Goal: Obtain resource: Download file/media

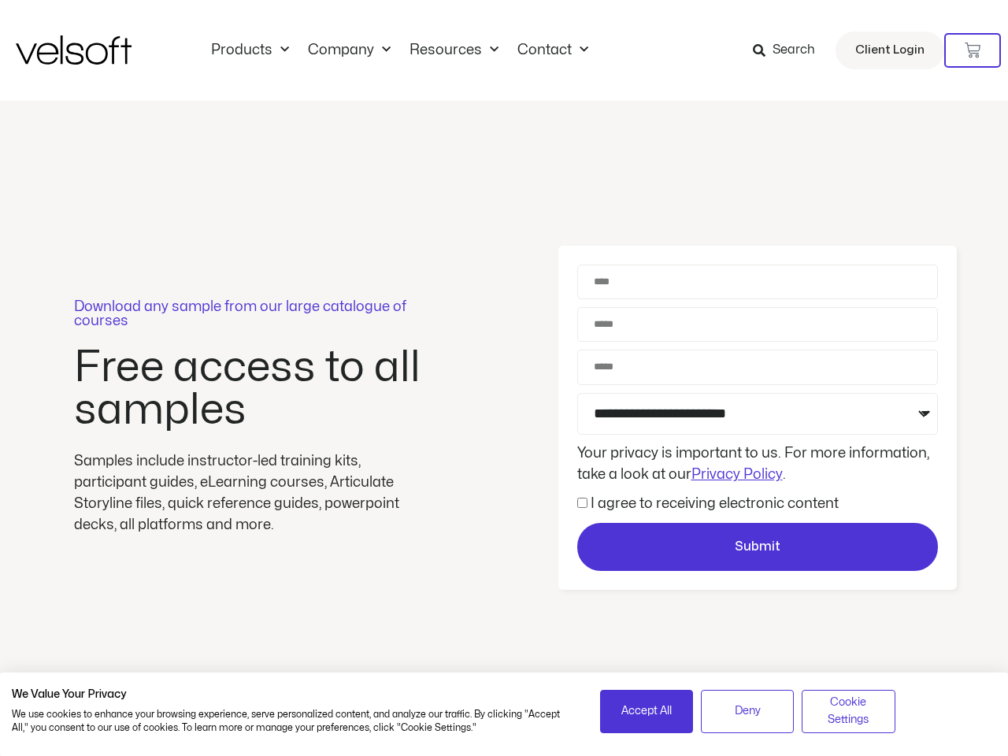
click at [504, 368] on div "Download any sample from our large catalogue of courses Free access to all samp…" at bounding box center [504, 418] width 1008 height 635
click at [973, 50] on icon at bounding box center [973, 51] width 16 height 16
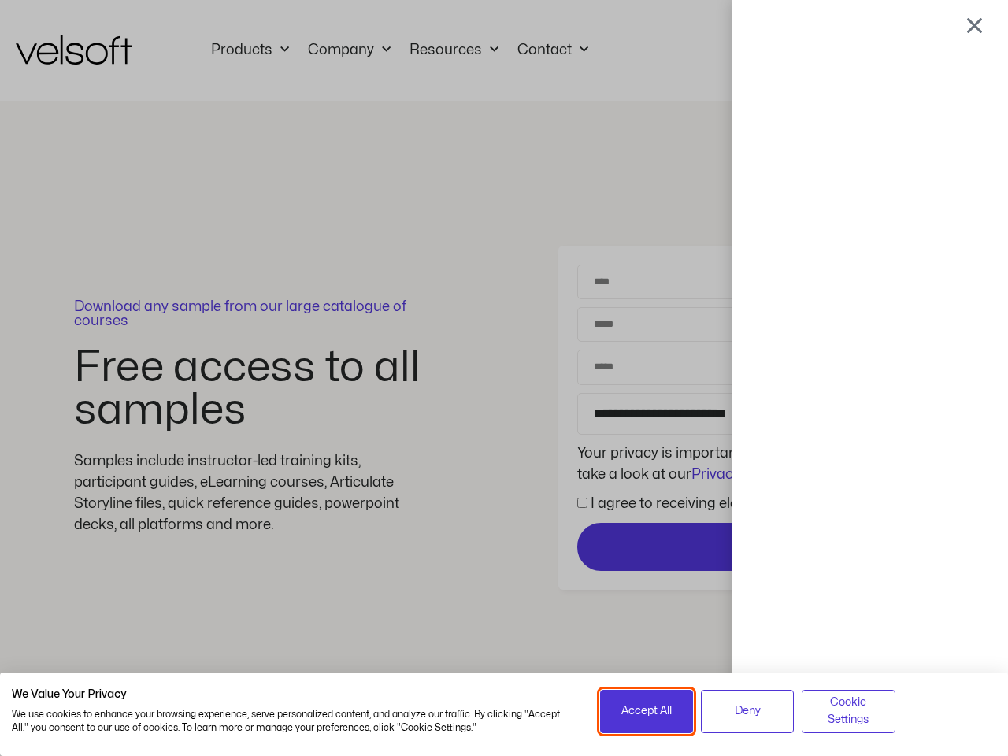
click at [647, 711] on span "Accept All" at bounding box center [646, 710] width 50 height 17
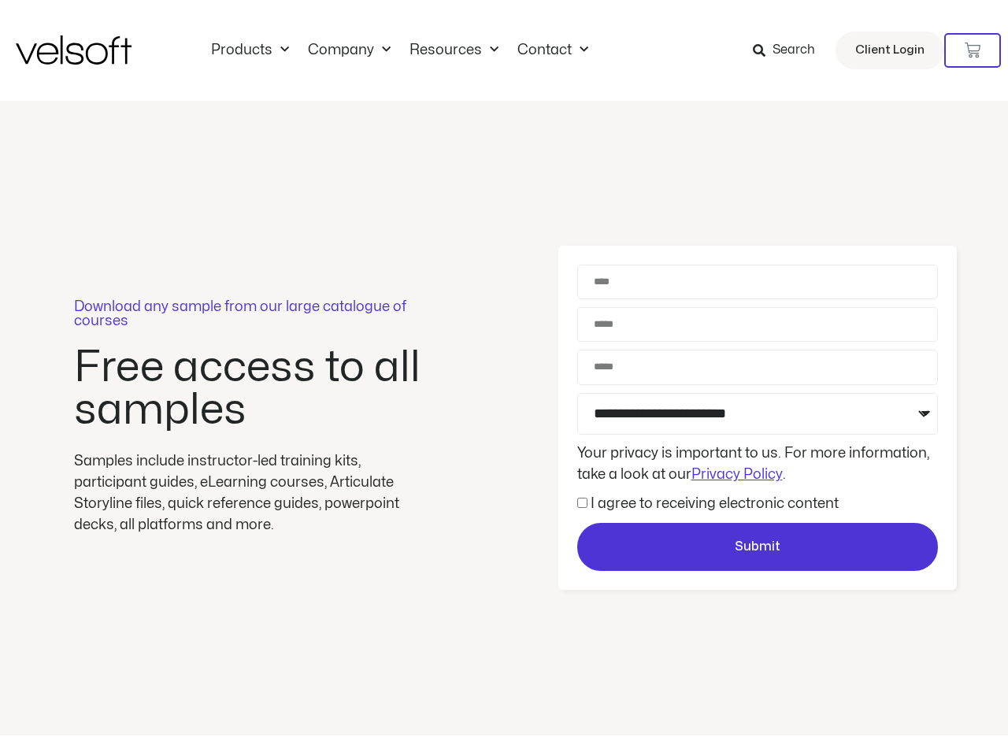
click at [504, 378] on div at bounding box center [504, 378] width 0 height 0
click at [848, 711] on div "Download any sample from our large catalogue of courses Free access to all samp…" at bounding box center [504, 418] width 1008 height 635
